Goal: Task Accomplishment & Management: Manage account settings

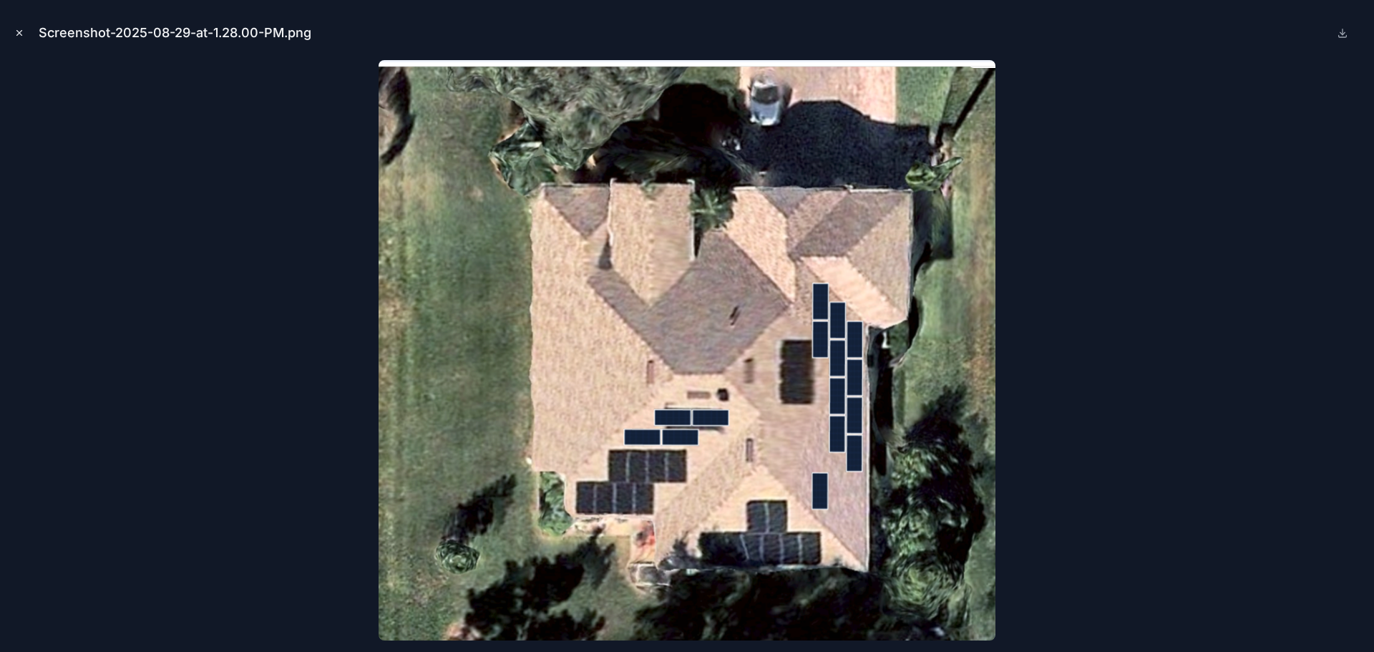
click at [18, 40] on button "Close modal" at bounding box center [19, 33] width 16 height 16
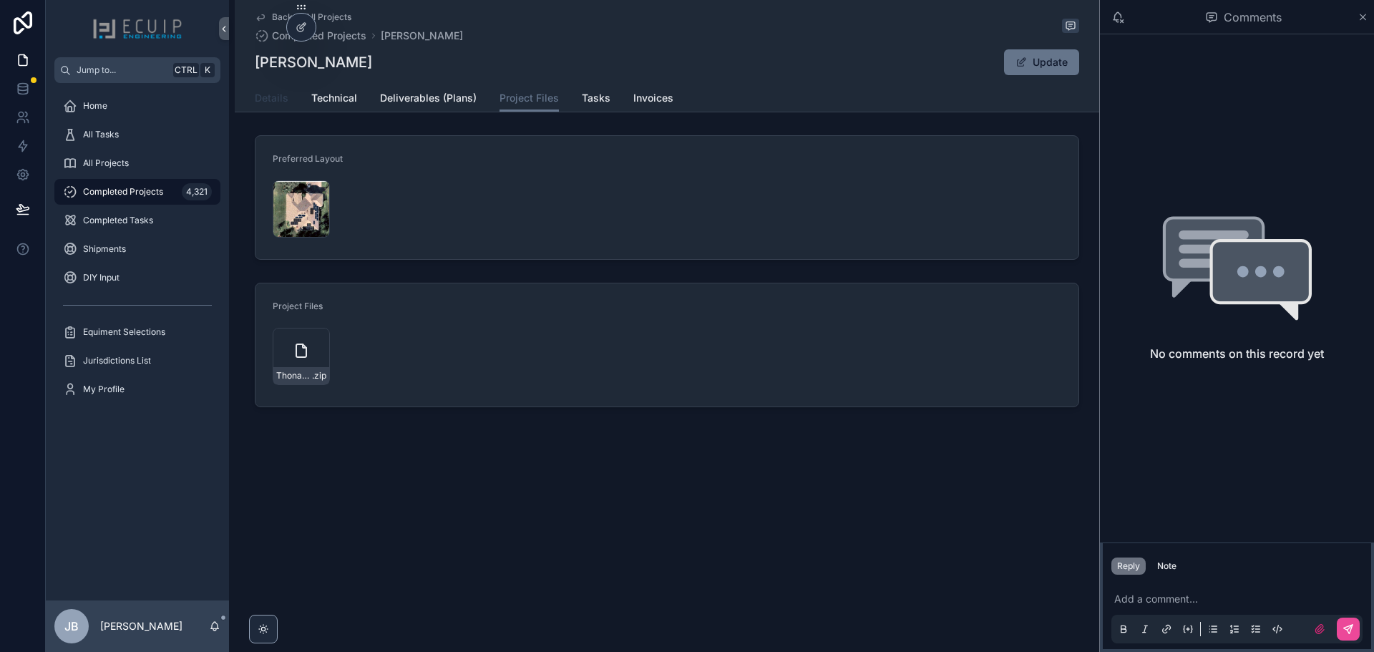
click at [268, 104] on span "Details" at bounding box center [272, 98] width 34 height 14
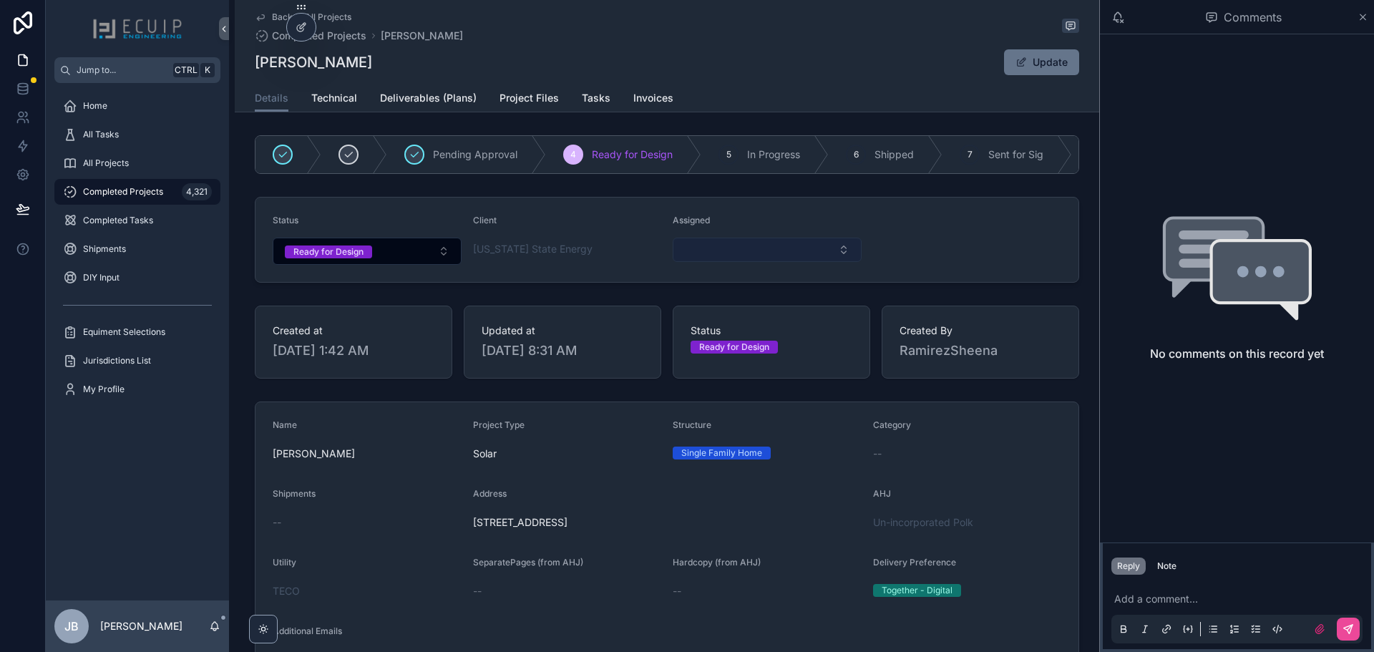
click at [744, 262] on button "Select Button" at bounding box center [767, 250] width 189 height 24
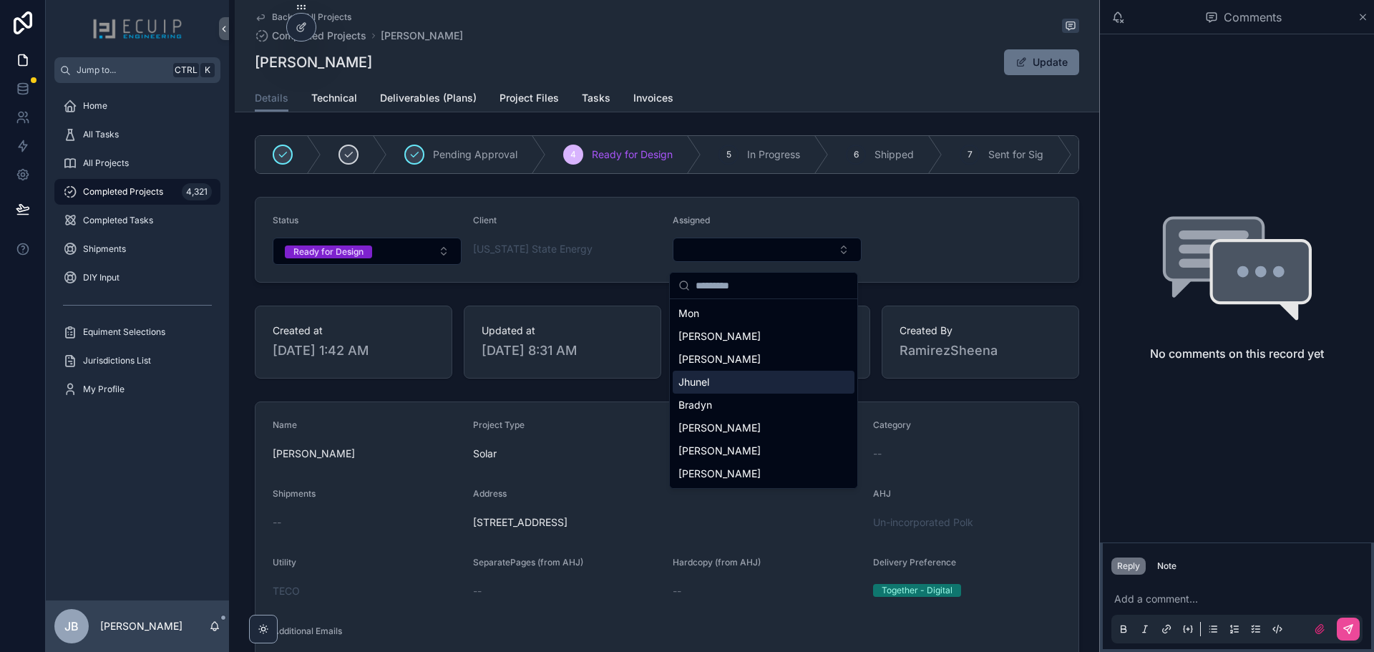
click at [715, 387] on div "Jhunel" at bounding box center [764, 382] width 182 height 23
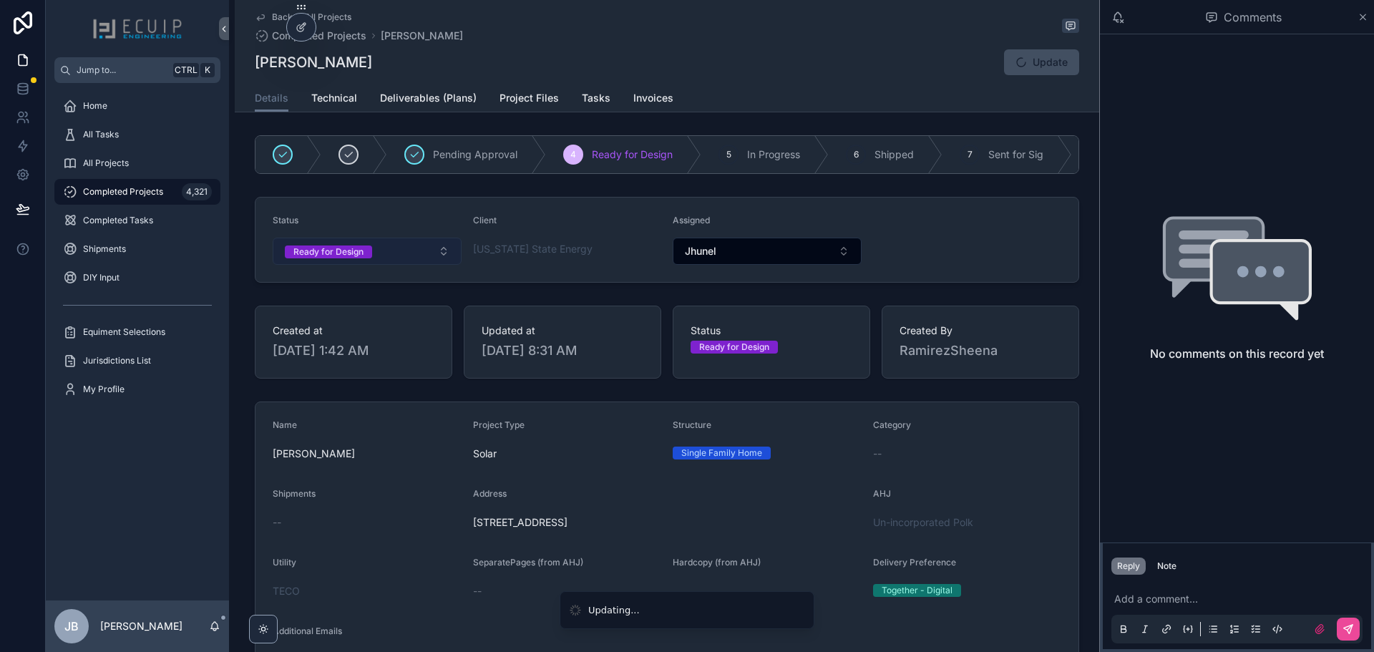
click at [337, 253] on div "Ready for Design" at bounding box center [328, 251] width 70 height 13
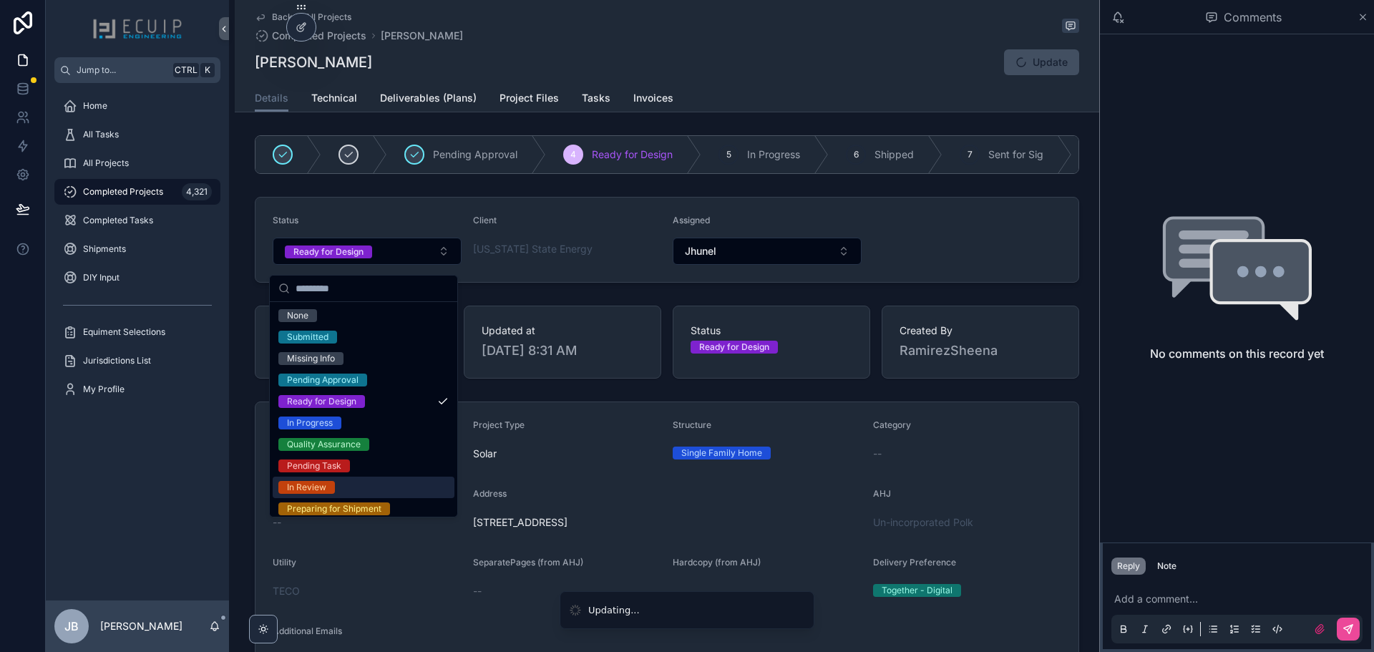
click at [329, 483] on span "In Review" at bounding box center [306, 487] width 57 height 13
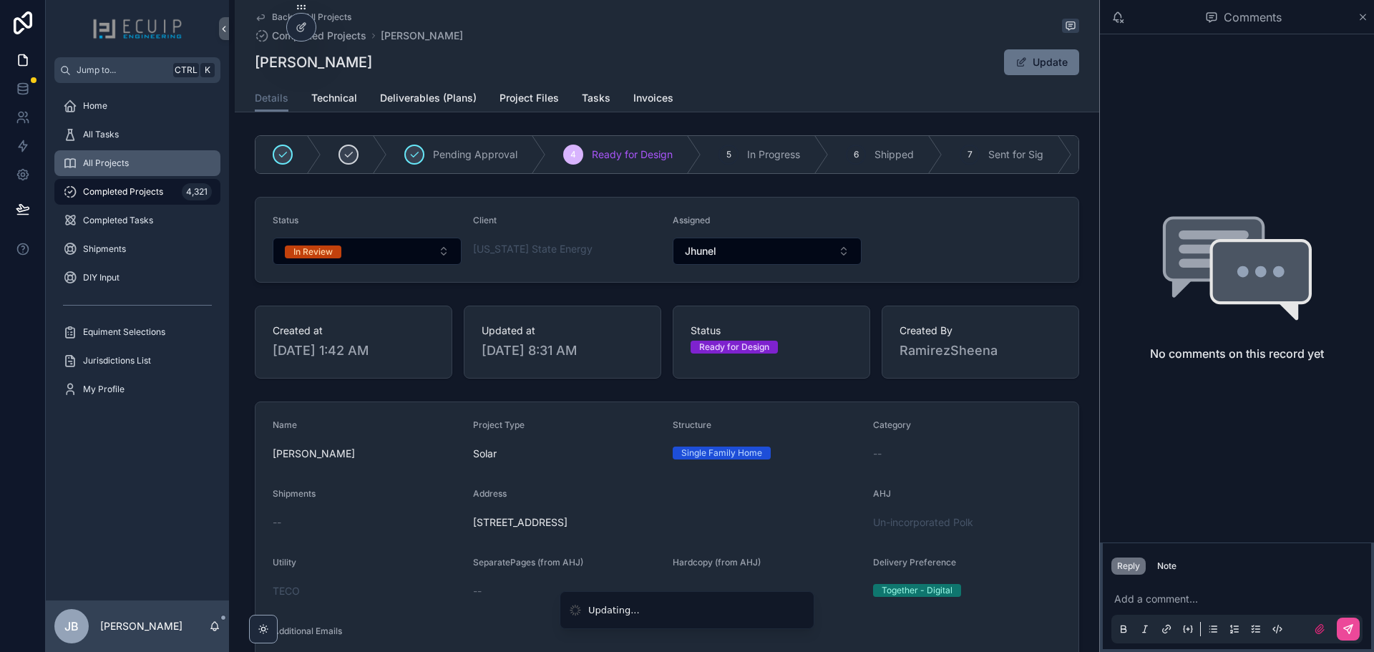
click at [122, 156] on div "All Projects" at bounding box center [137, 163] width 149 height 23
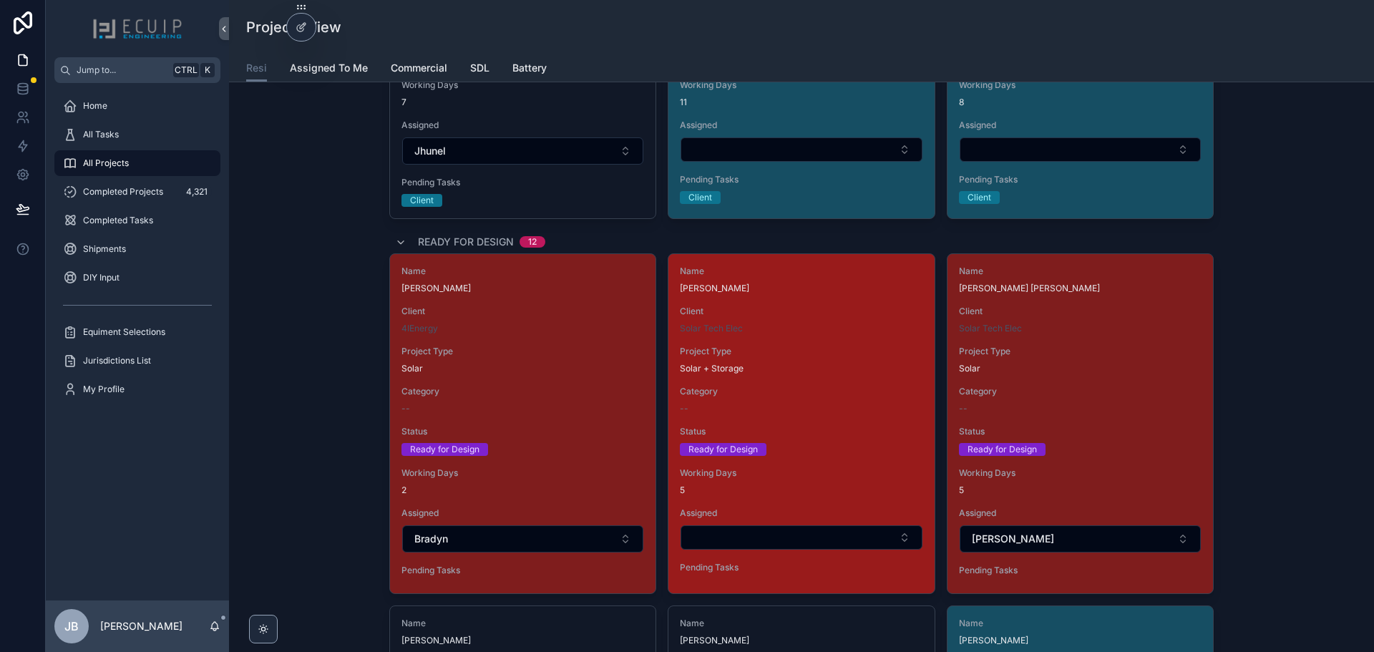
scroll to position [1073, 0]
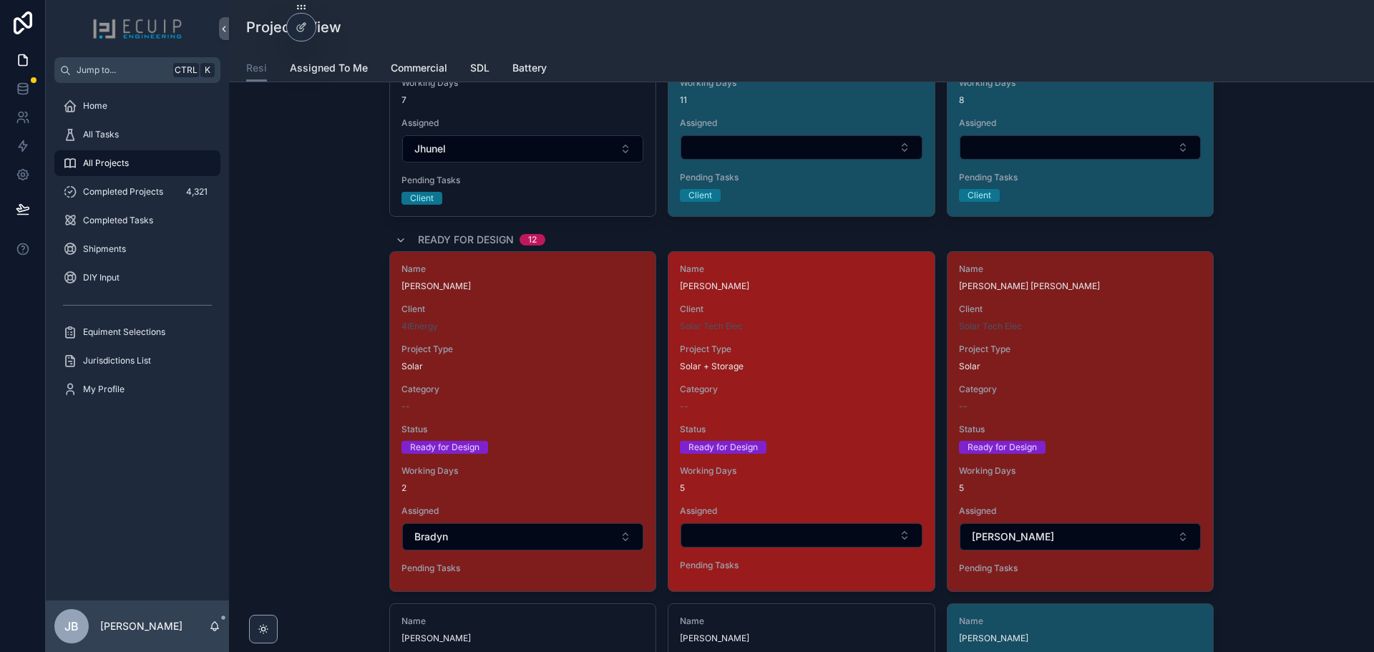
click at [808, 320] on div "Client Solar Tech Elec" at bounding box center [801, 317] width 243 height 29
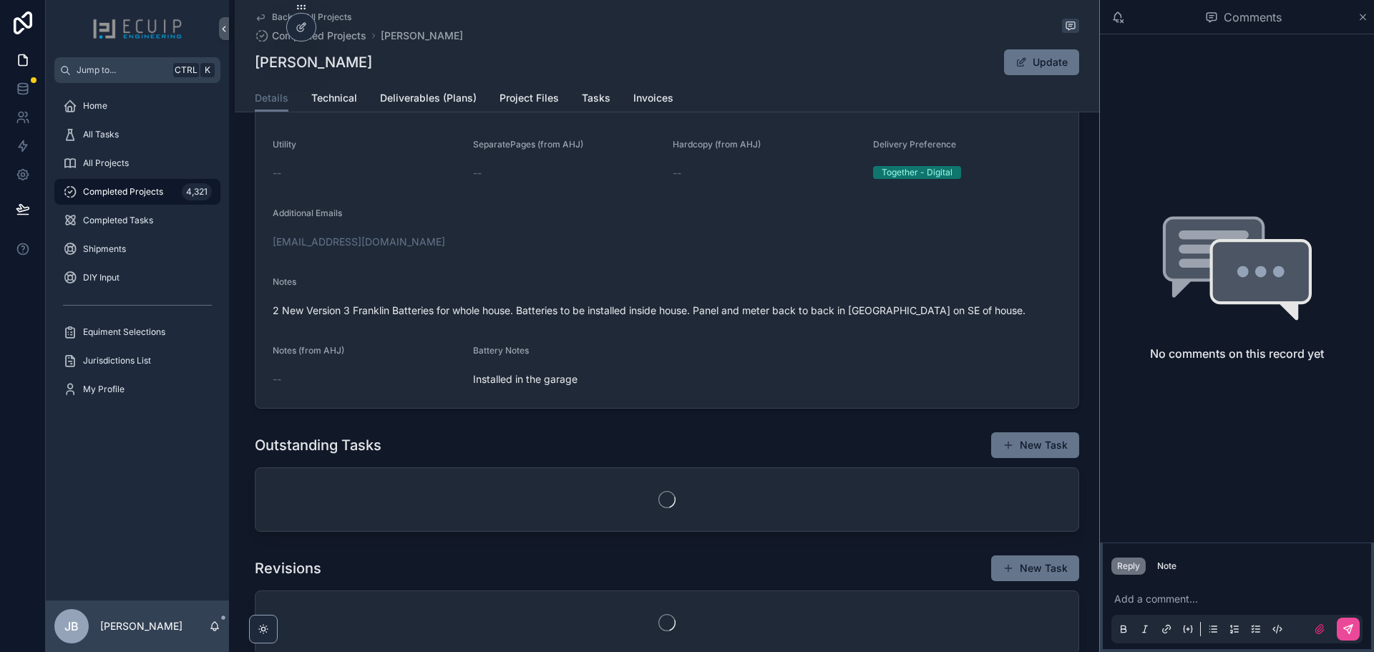
scroll to position [501, 0]
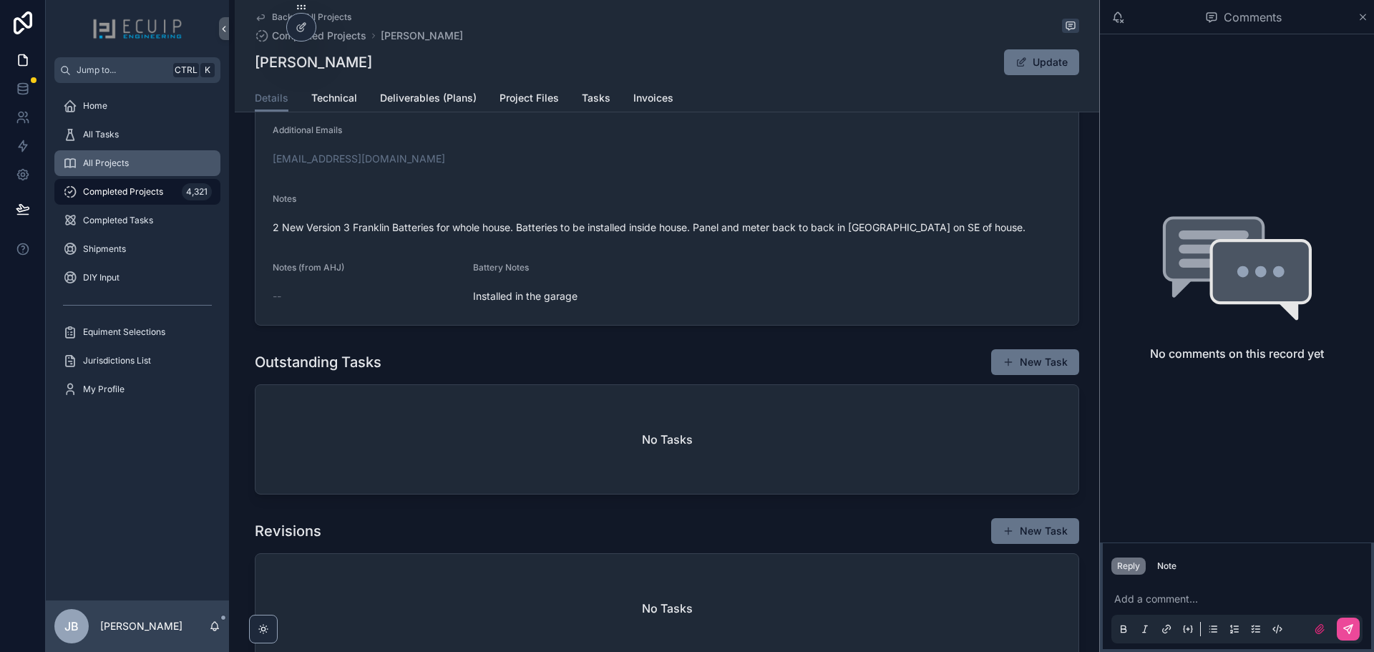
click at [112, 163] on span "All Projects" at bounding box center [106, 162] width 46 height 11
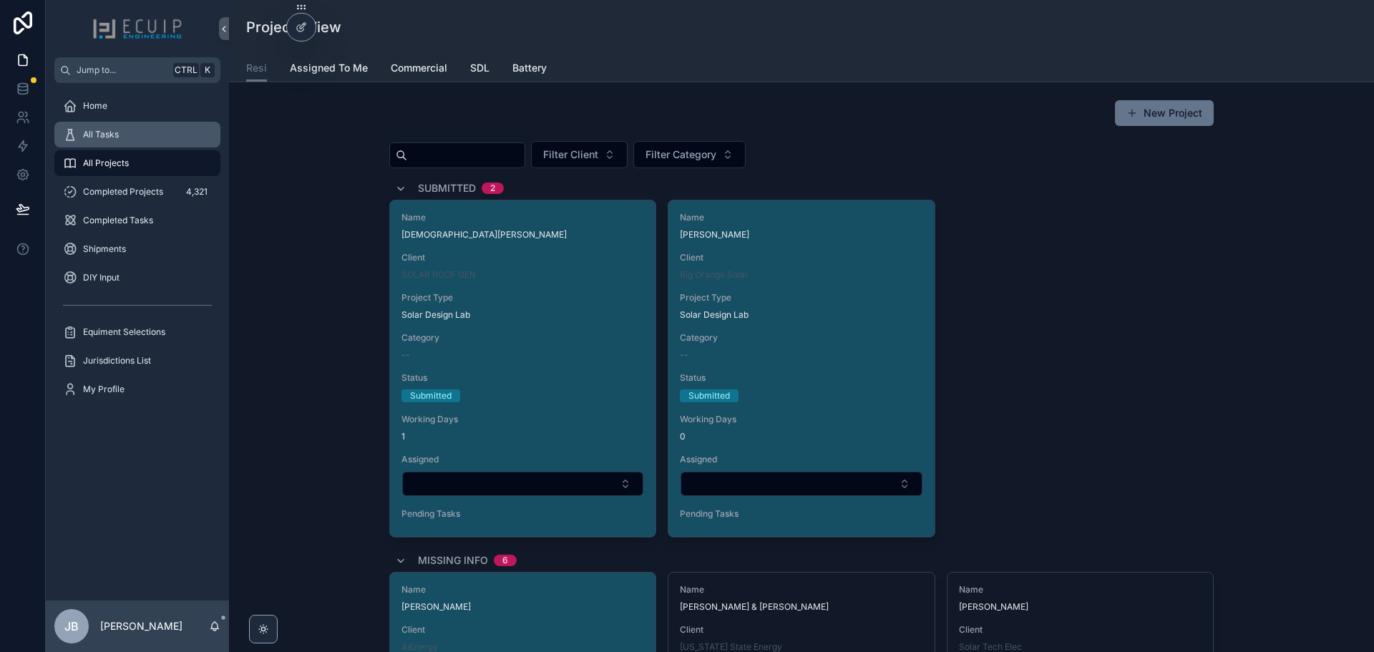
click at [97, 135] on span "All Tasks" at bounding box center [101, 134] width 36 height 11
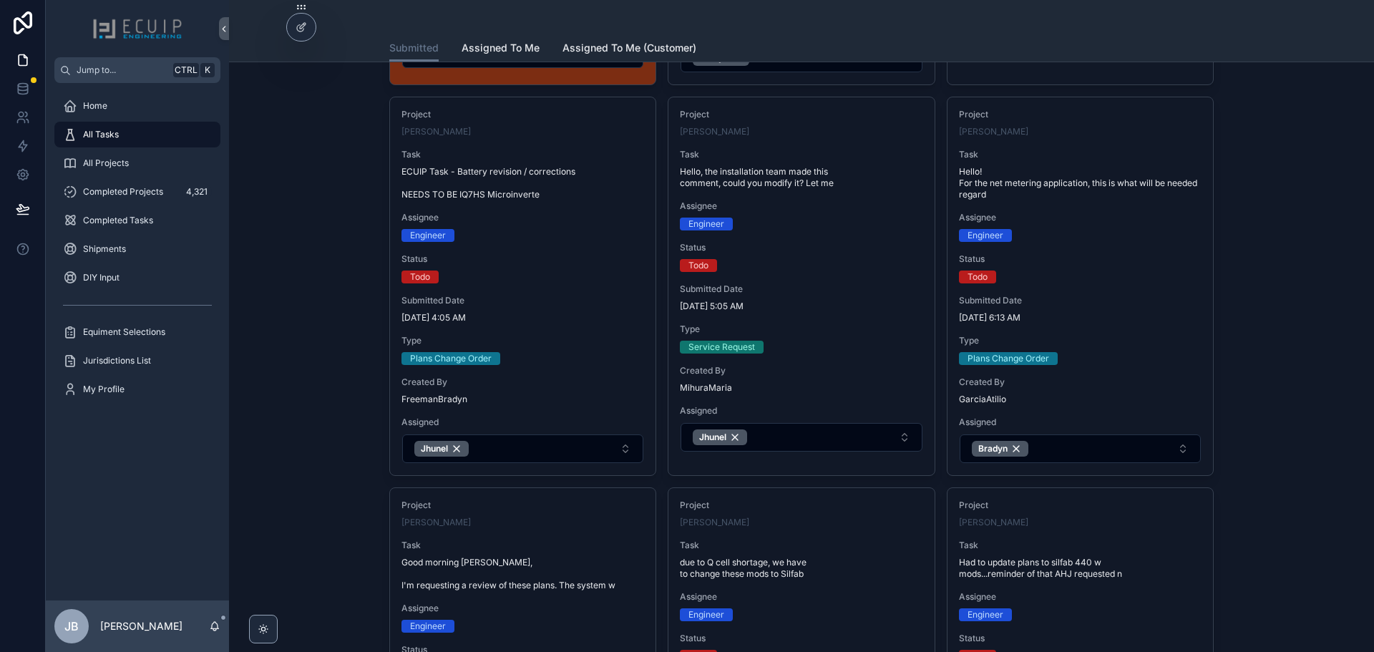
scroll to position [787, 0]
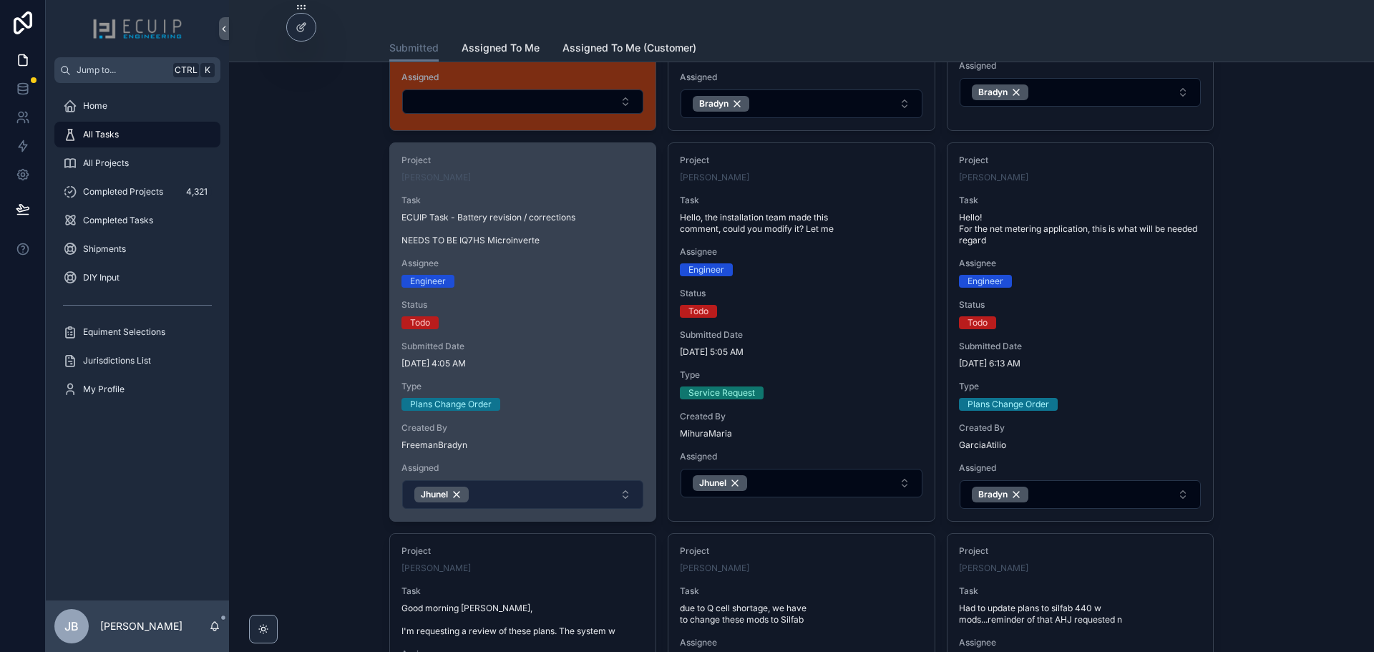
click at [542, 487] on button "Jhunel" at bounding box center [522, 494] width 241 height 29
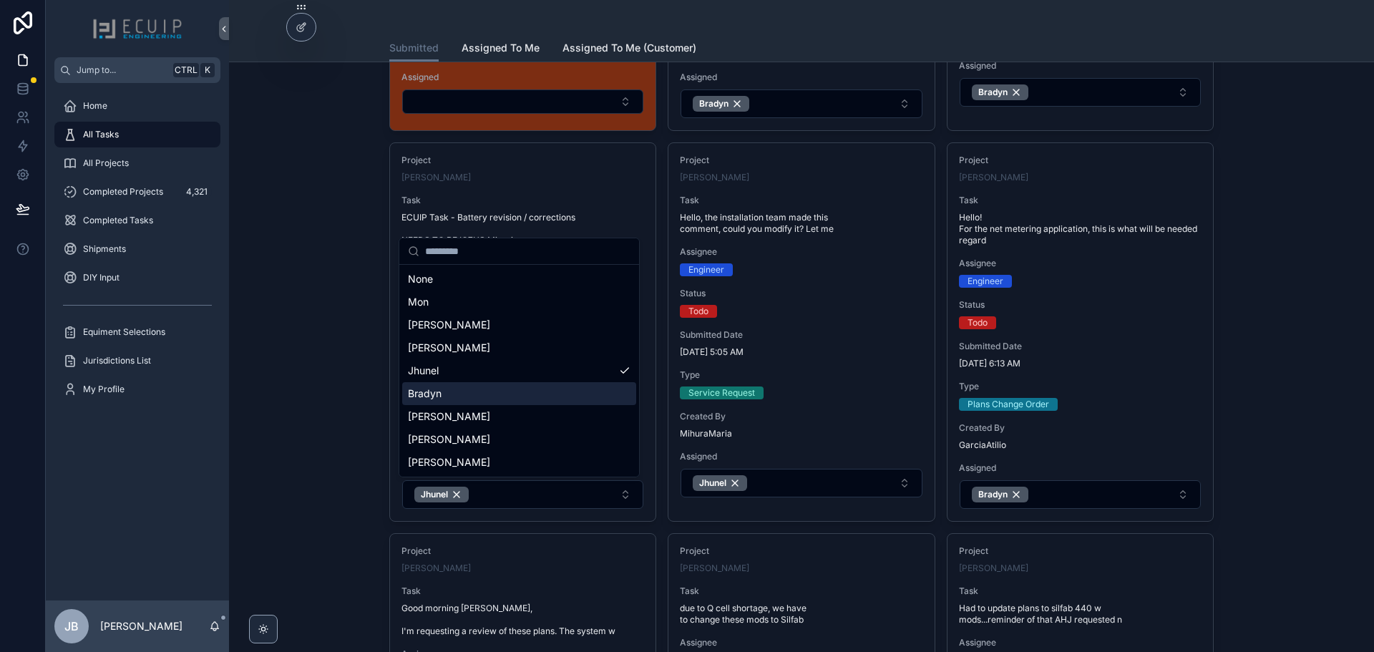
click at [447, 389] on div "Bradyn" at bounding box center [519, 393] width 234 height 23
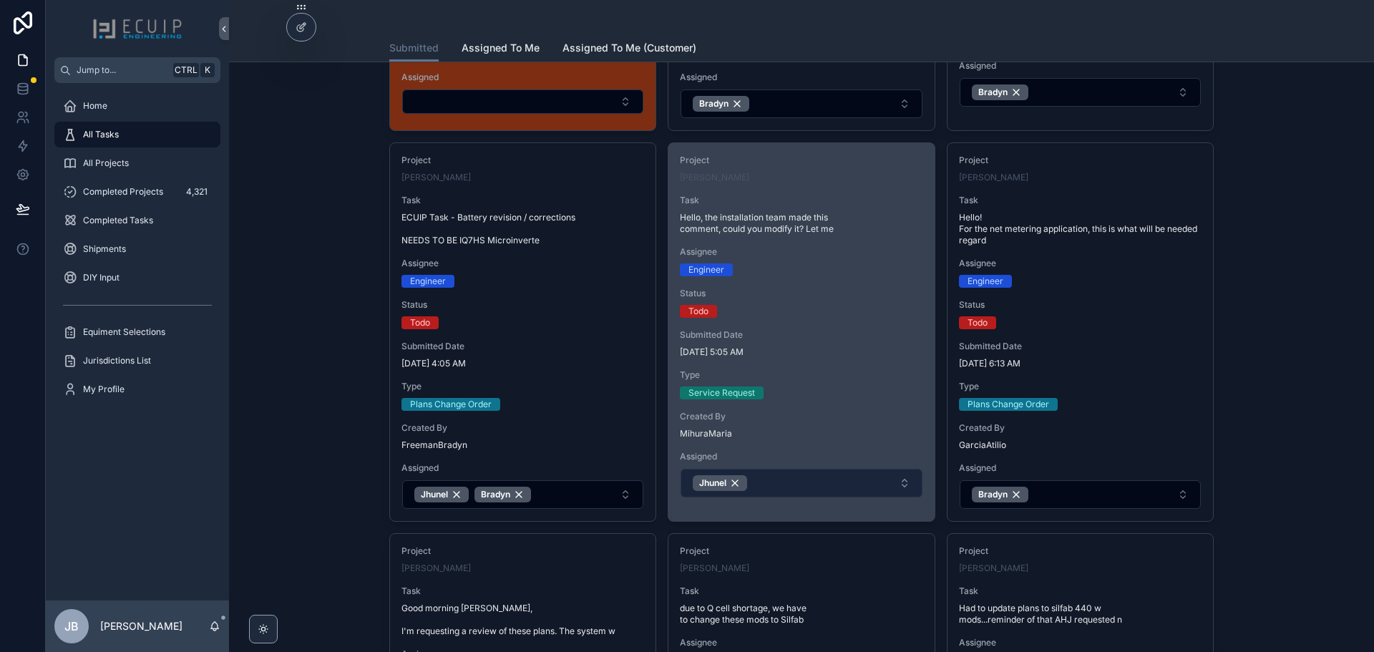
click at [789, 486] on button "Jhunel" at bounding box center [801, 483] width 241 height 29
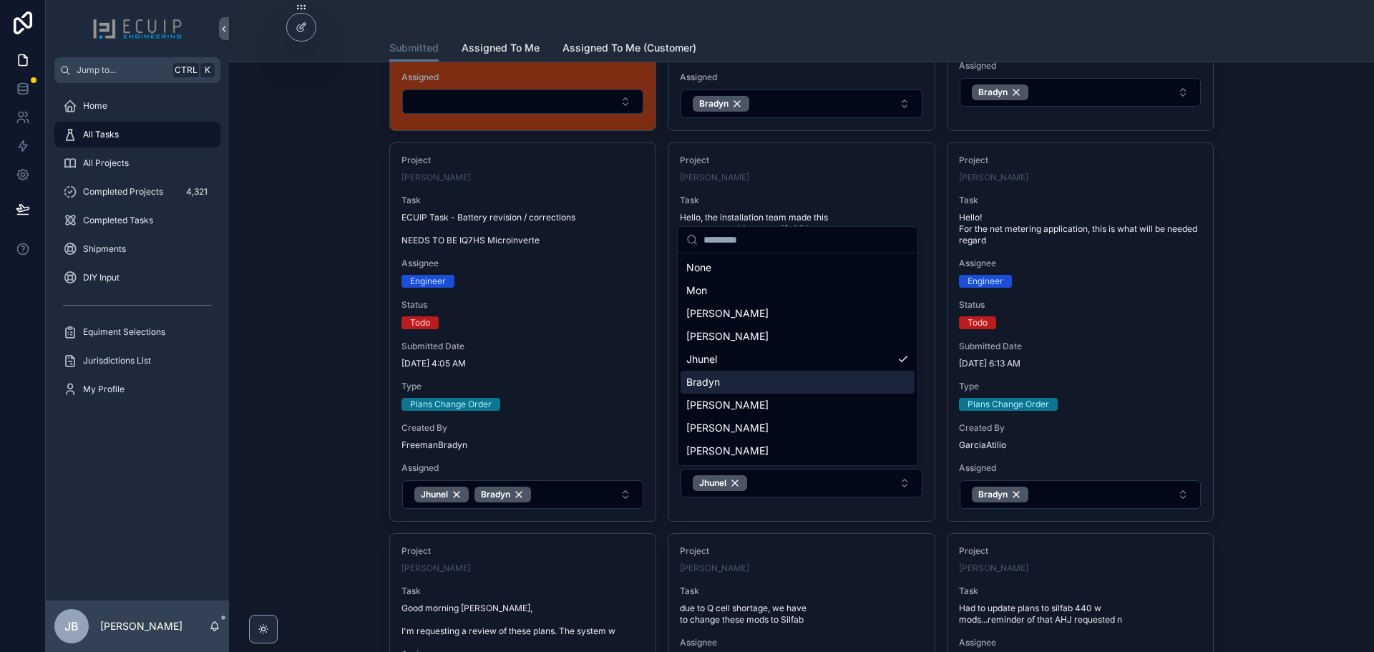
click at [747, 378] on div "Bradyn" at bounding box center [798, 382] width 234 height 23
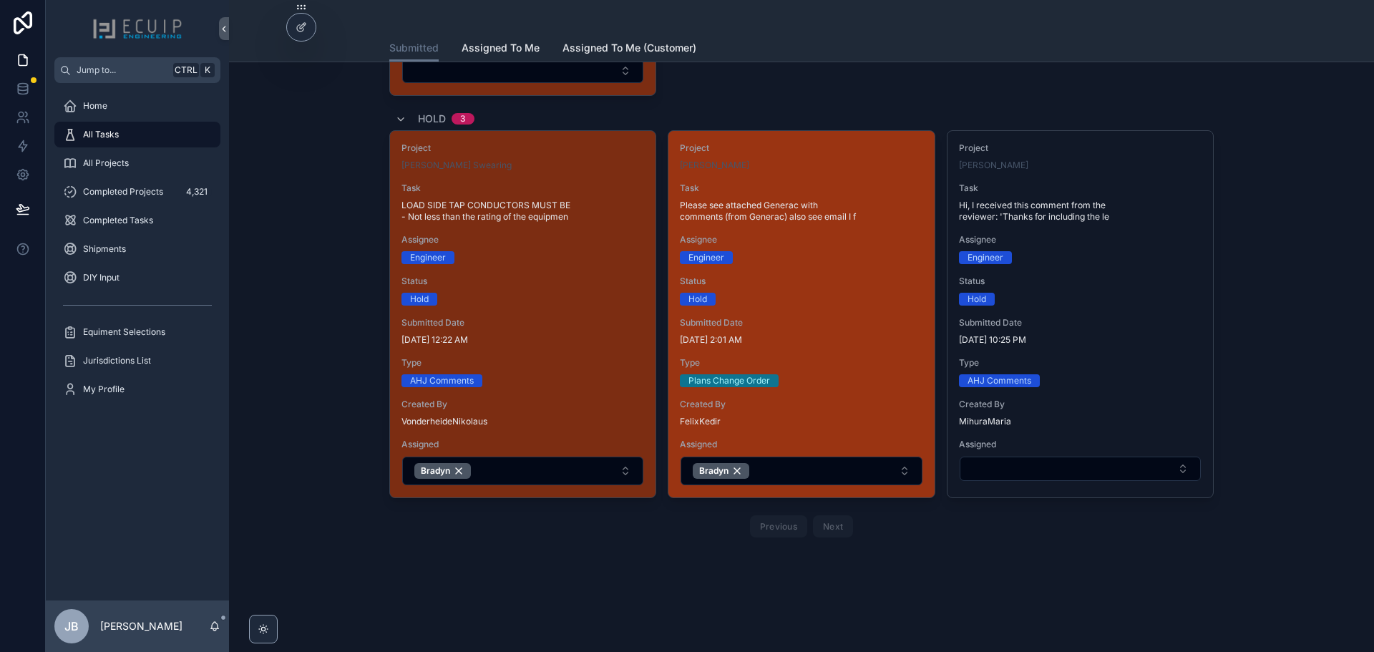
scroll to position [3146, 0]
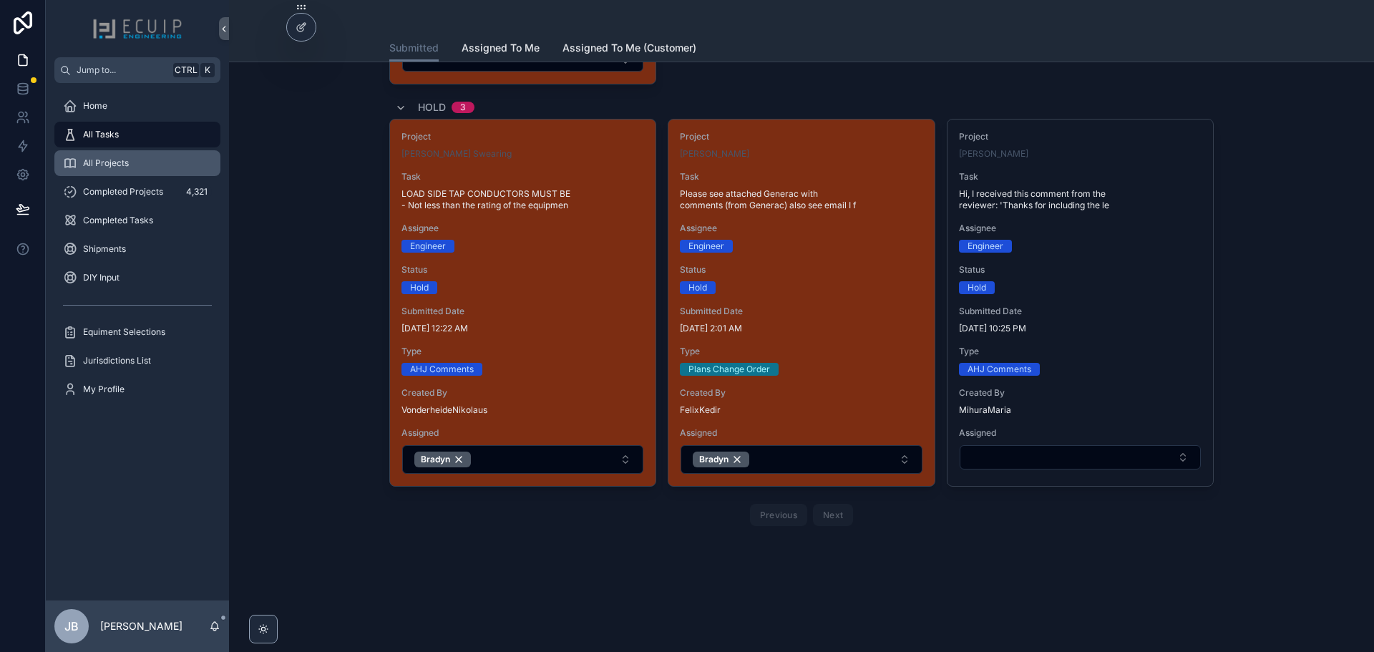
click at [134, 171] on div "All Projects" at bounding box center [137, 163] width 149 height 23
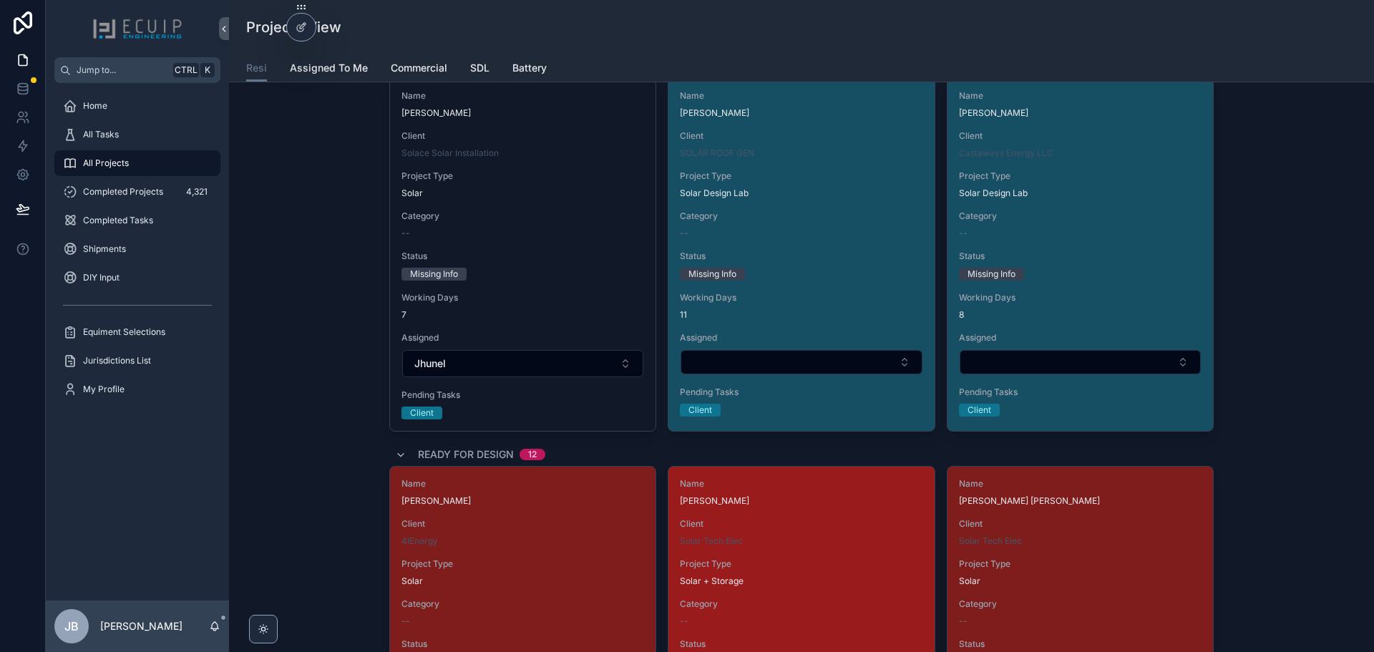
scroll to position [1288, 0]
